Goal: Task Accomplishment & Management: Use online tool/utility

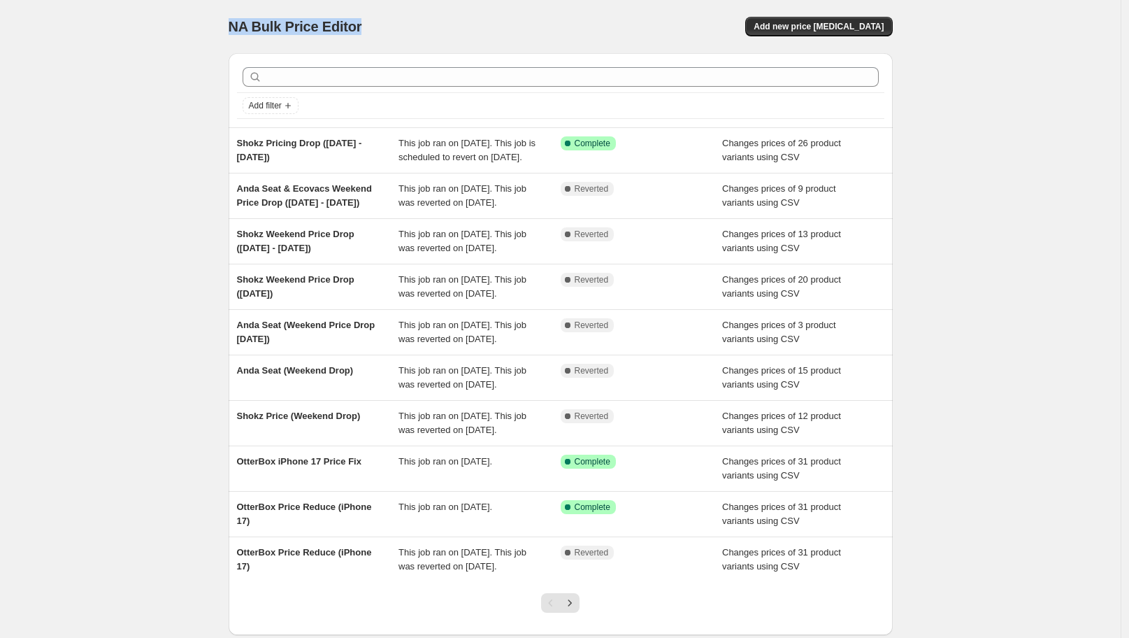
drag, startPoint x: 234, startPoint y: 27, endPoint x: 374, endPoint y: 27, distance: 139.9
click at [373, 30] on div "NA Bulk Price Editor" at bounding box center [389, 27] width 320 height 20
click at [427, 27] on div "NA Bulk Price Editor" at bounding box center [389, 27] width 320 height 20
click at [809, 23] on span "Add new price [MEDICAL_DATA]" at bounding box center [819, 26] width 130 height 11
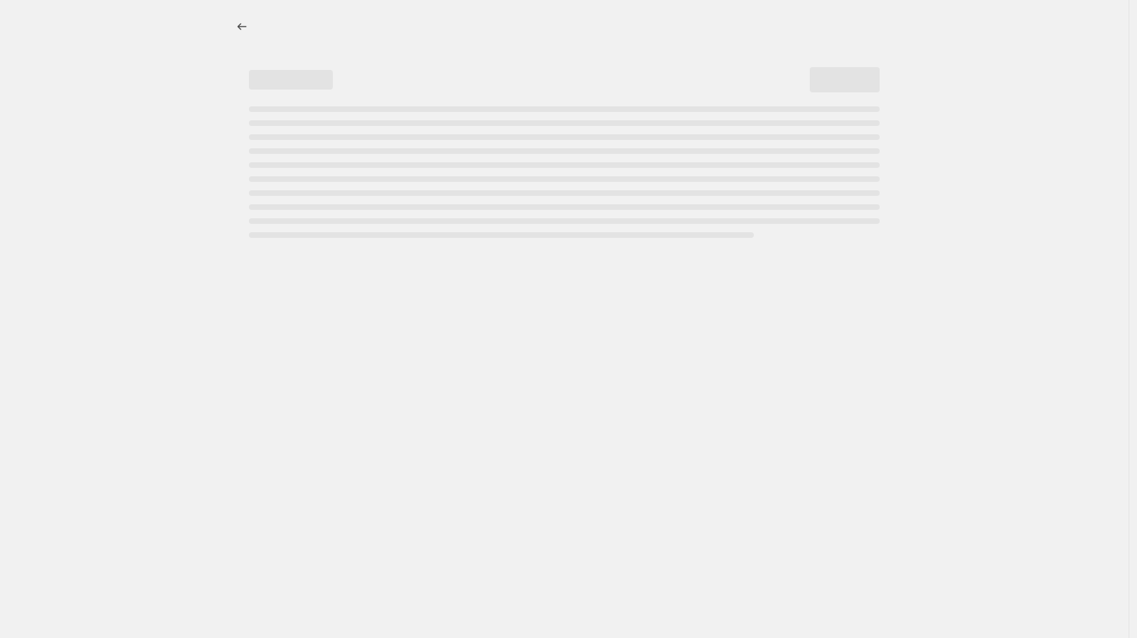
select select "percentage"
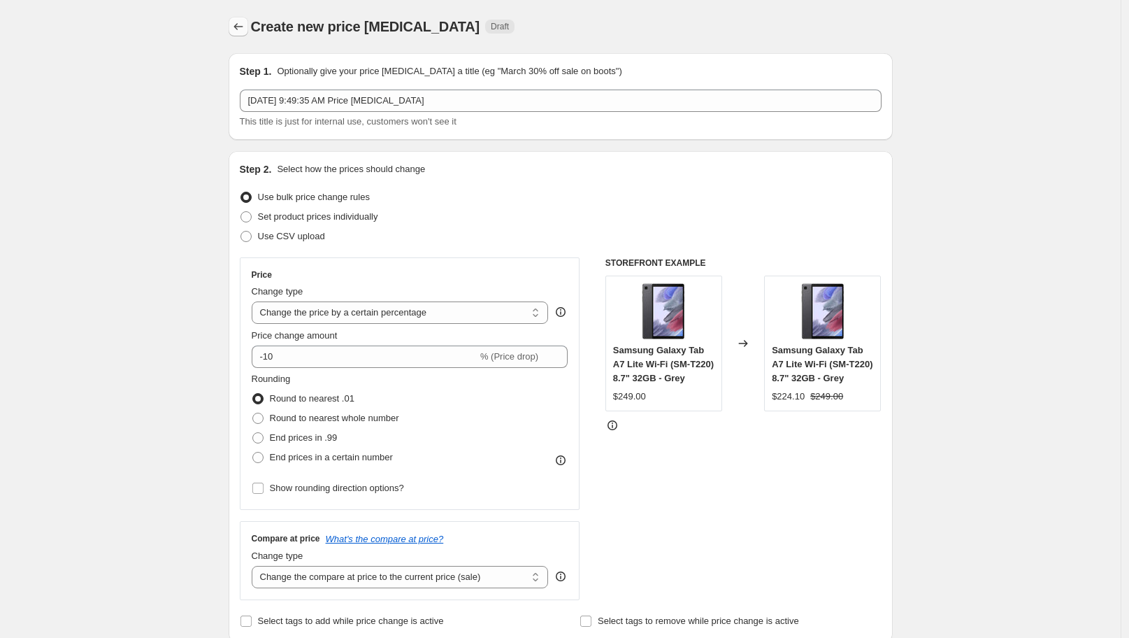
click at [240, 20] on icon "Price change jobs" at bounding box center [238, 27] width 14 height 14
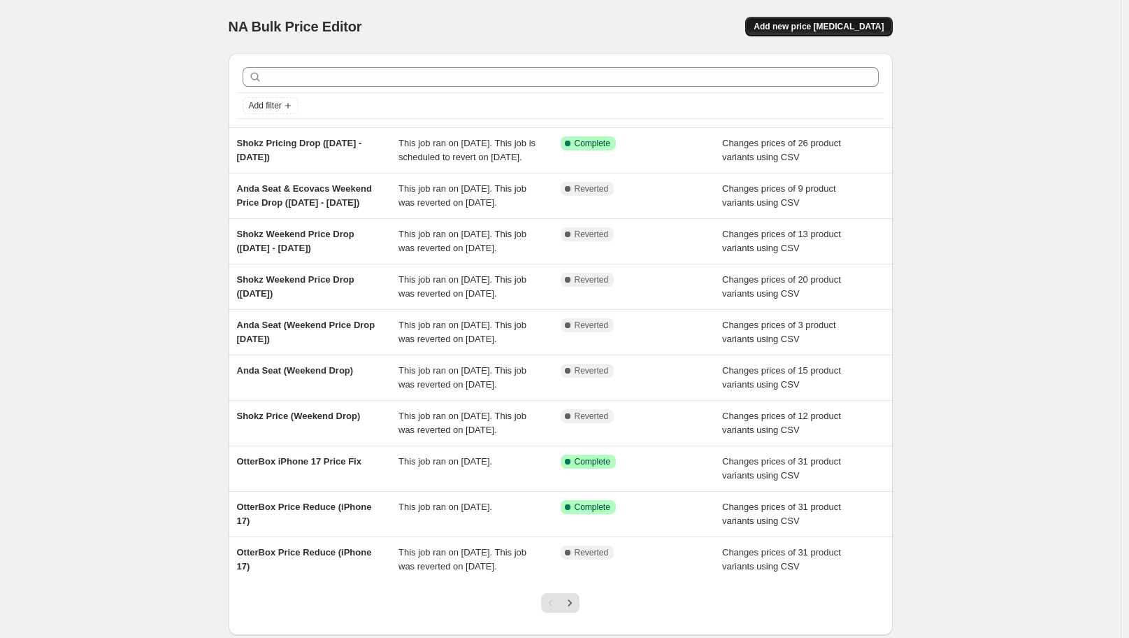
click at [811, 22] on span "Add new price [MEDICAL_DATA]" at bounding box center [819, 26] width 130 height 11
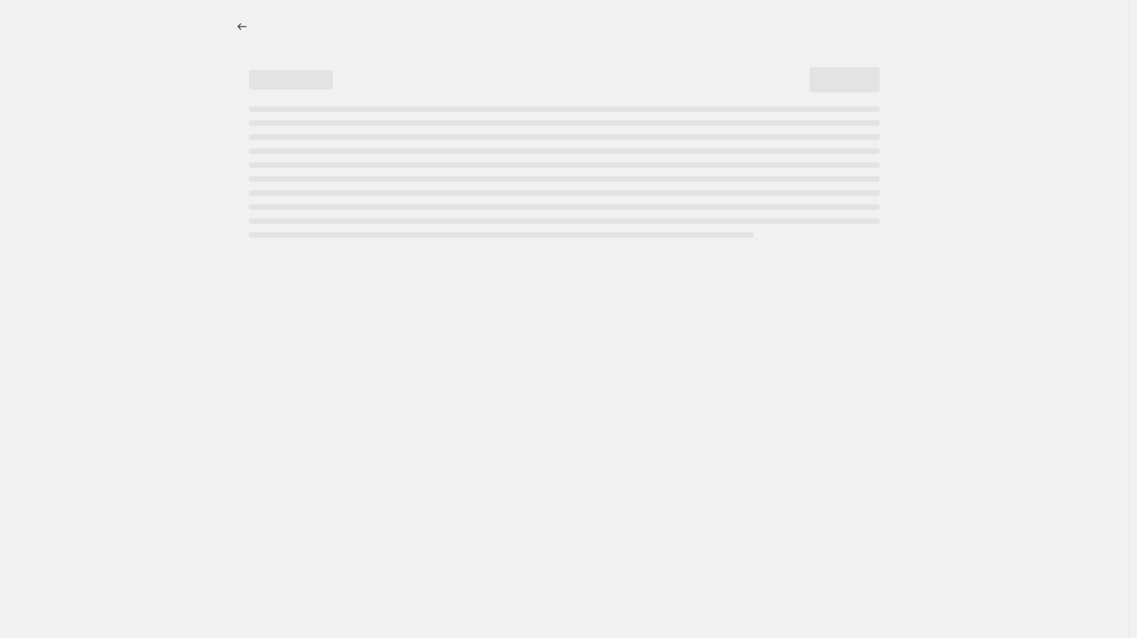
select select "percentage"
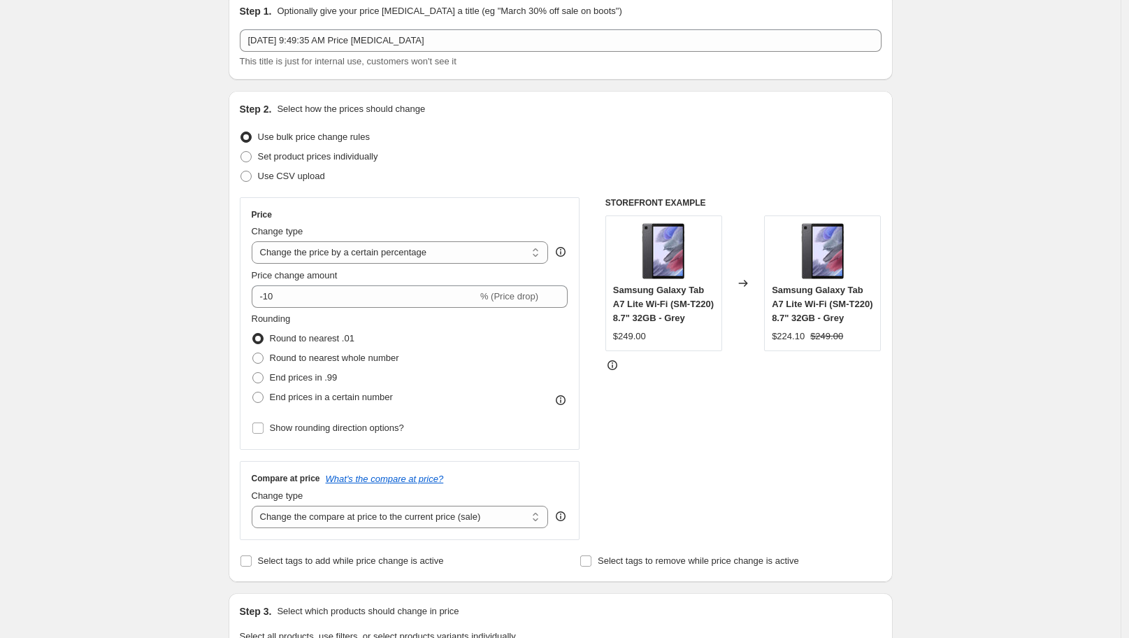
scroll to position [78, 0]
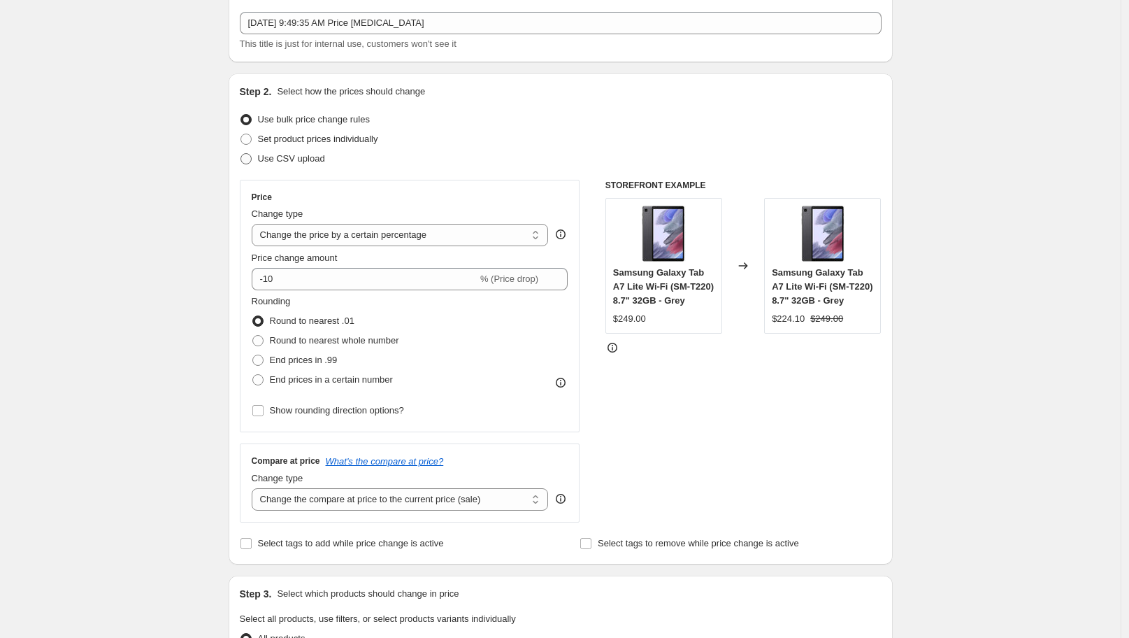
click at [266, 161] on span "Use CSV upload" at bounding box center [291, 158] width 67 height 10
click at [241, 154] on input "Use CSV upload" at bounding box center [241, 153] width 1 height 1
radio input "true"
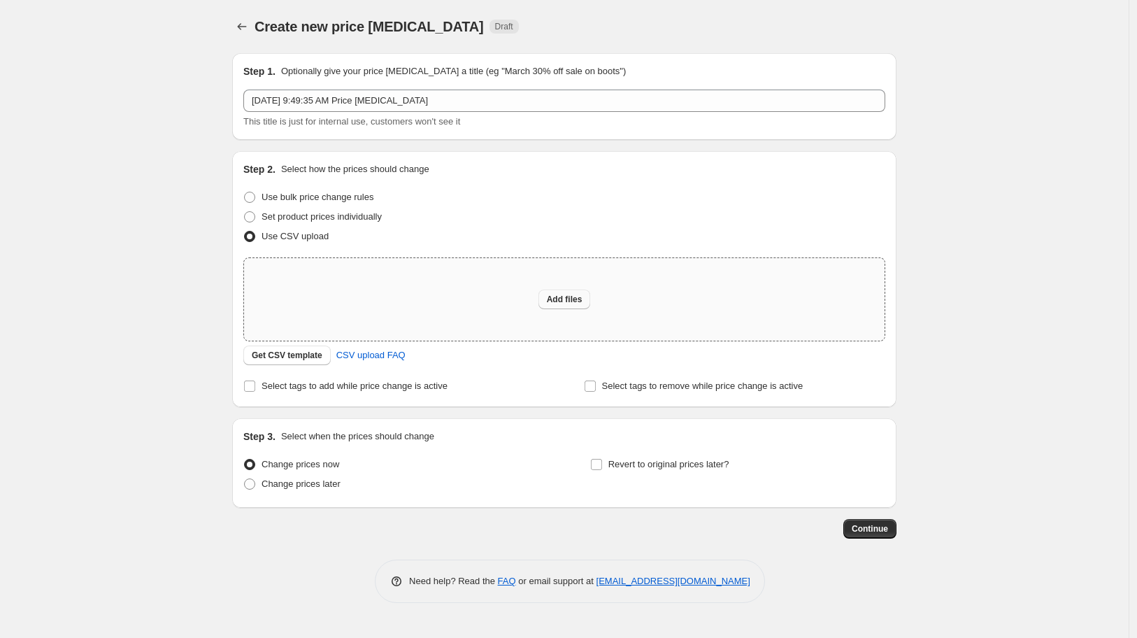
click at [572, 294] on span "Add files" at bounding box center [565, 299] width 36 height 11
click at [292, 352] on span "Get CSV template" at bounding box center [287, 355] width 71 height 11
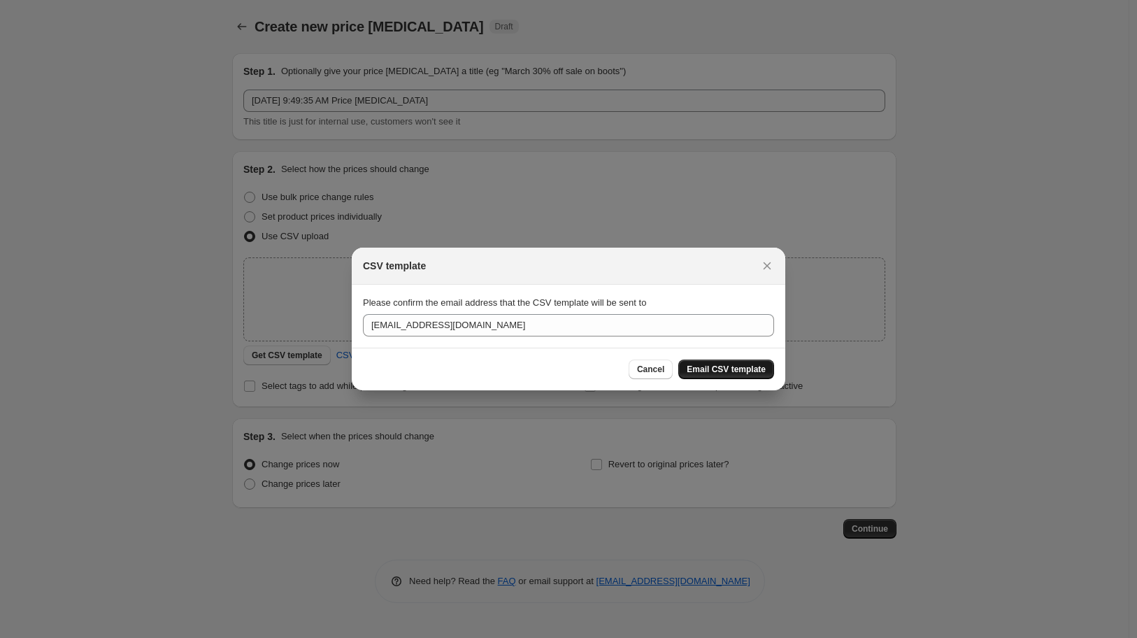
click at [702, 362] on button "Email CSV template" at bounding box center [726, 369] width 96 height 20
